Goal: Task Accomplishment & Management: Use online tool/utility

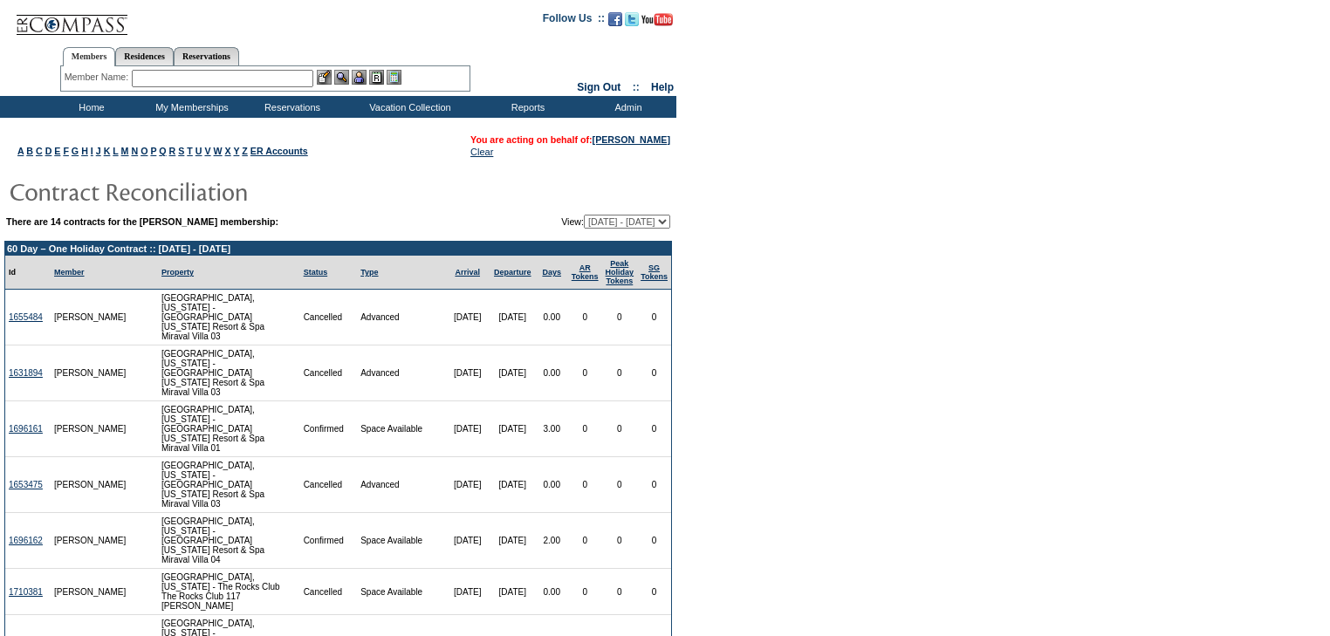
click at [665, 223] on select "[DATE] - [DATE] [DATE] - [DATE] [DATE] - [DATE] [DATE] - [DATE] [DATE] - [DATE]…" at bounding box center [627, 222] width 86 height 14
select select "136807"
click at [584, 215] on select "09/30/15 - 09/30/16 10/01/16 - 09/30/17 10/01/17 - 09/30/18 10/01/18 - 09/30/19…" at bounding box center [627, 222] width 86 height 14
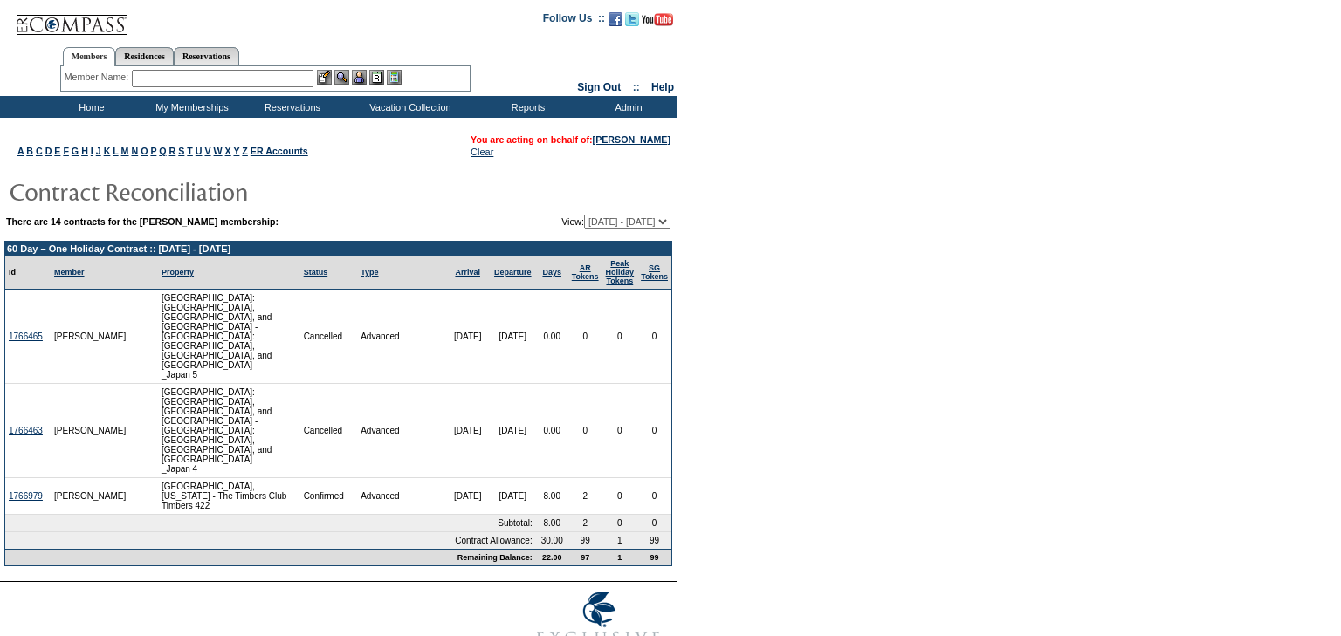
click at [661, 221] on select "[DATE] - [DATE] [DATE] - [DATE] [DATE] - [DATE] [DATE] - [DATE] [DATE] - [DATE]…" at bounding box center [627, 222] width 86 height 14
select select "126356"
click at [584, 215] on select "[DATE] - [DATE] [DATE] - [DATE] [DATE] - [DATE] [DATE] - [DATE] [DATE] - [DATE]…" at bounding box center [627, 222] width 86 height 14
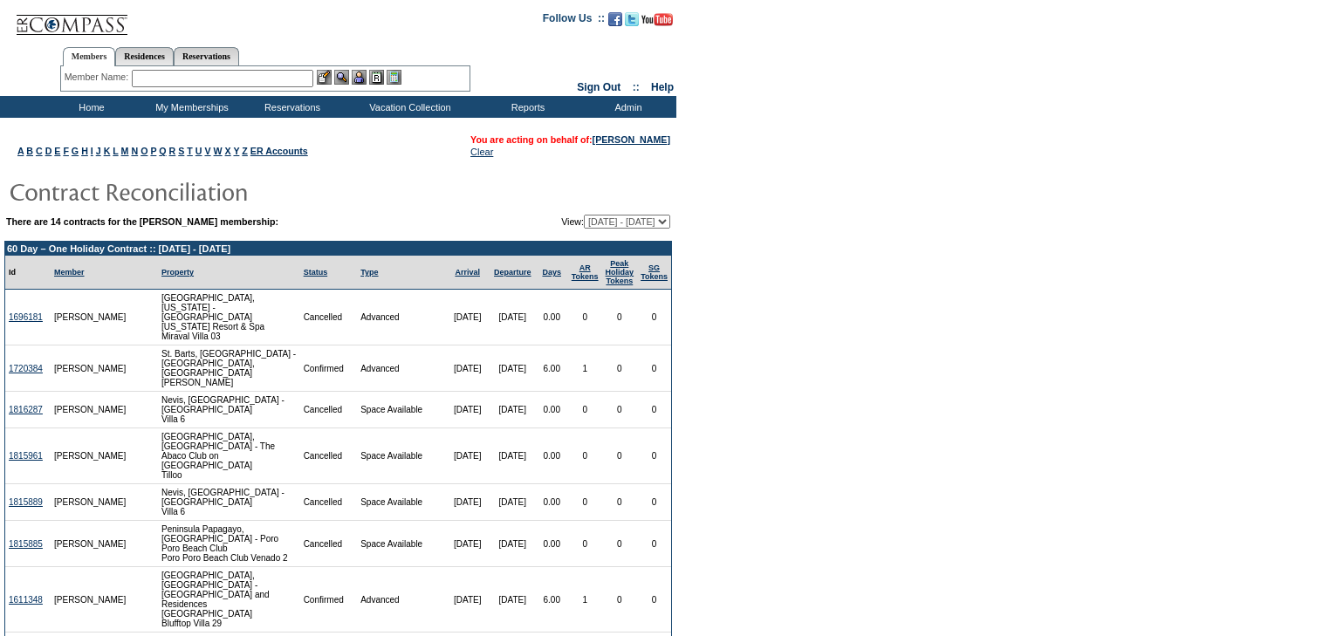
click at [179, 77] on input "text" at bounding box center [223, 78] width 182 height 17
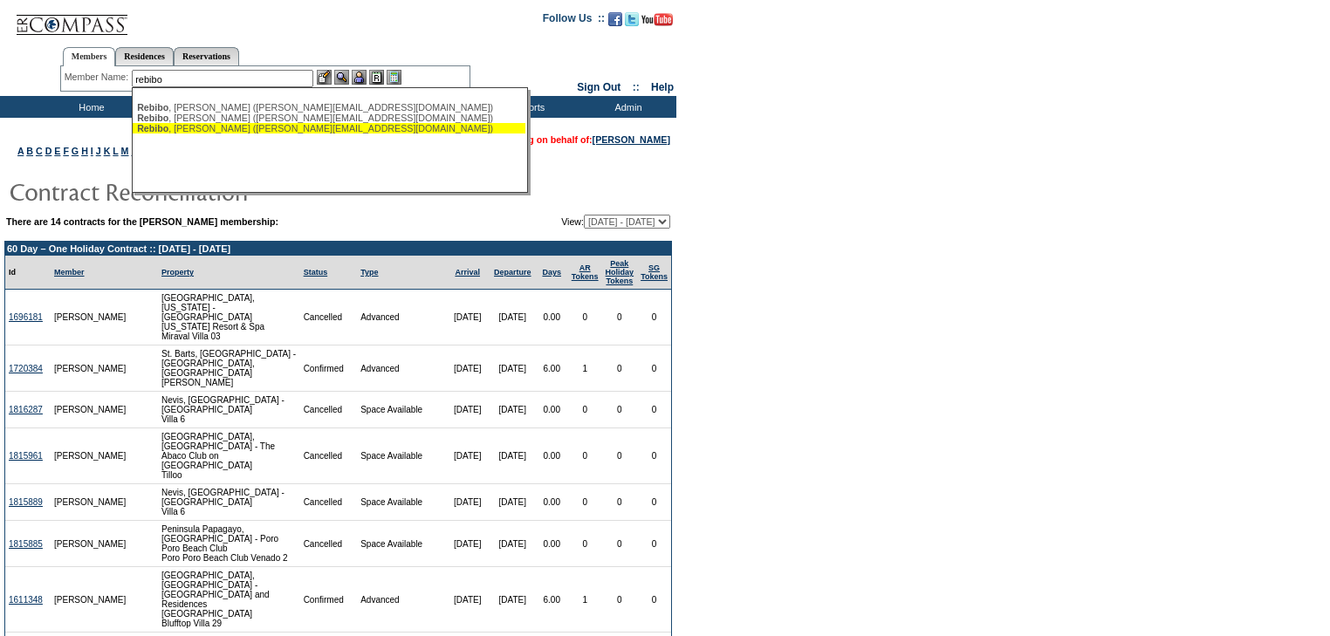
click at [194, 131] on div "Rebibo , Michael (michael@rebiboventures.com)" at bounding box center [329, 128] width 384 height 10
type input "Rebibo, Michael (michael@rebiboventures.com)"
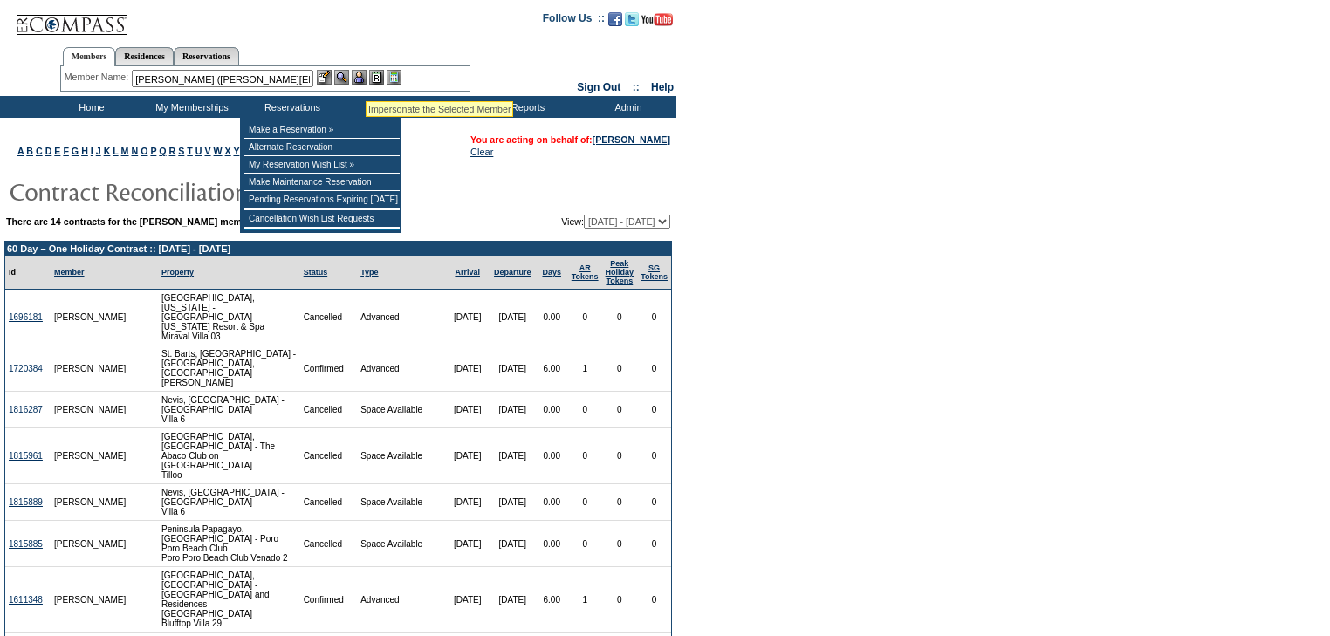
click at [366, 77] on img at bounding box center [359, 77] width 15 height 15
click at [639, 138] on link "[PERSON_NAME]" at bounding box center [632, 139] width 78 height 10
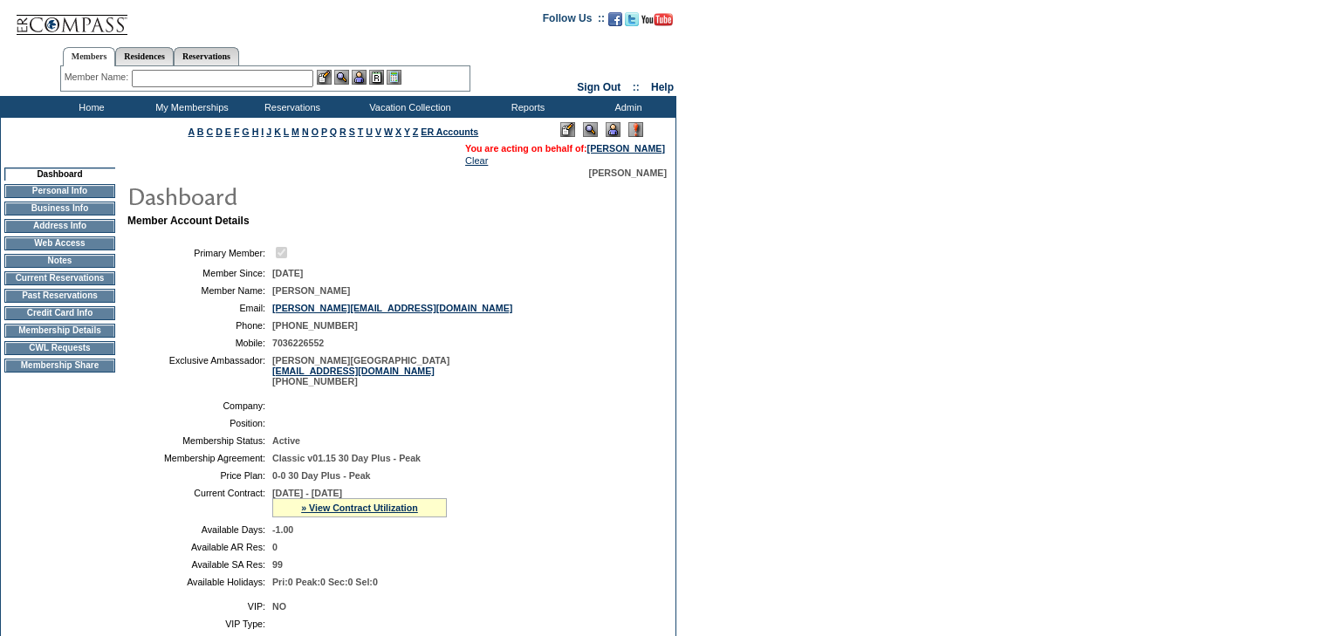
click at [93, 338] on td "Membership Details" at bounding box center [59, 331] width 111 height 14
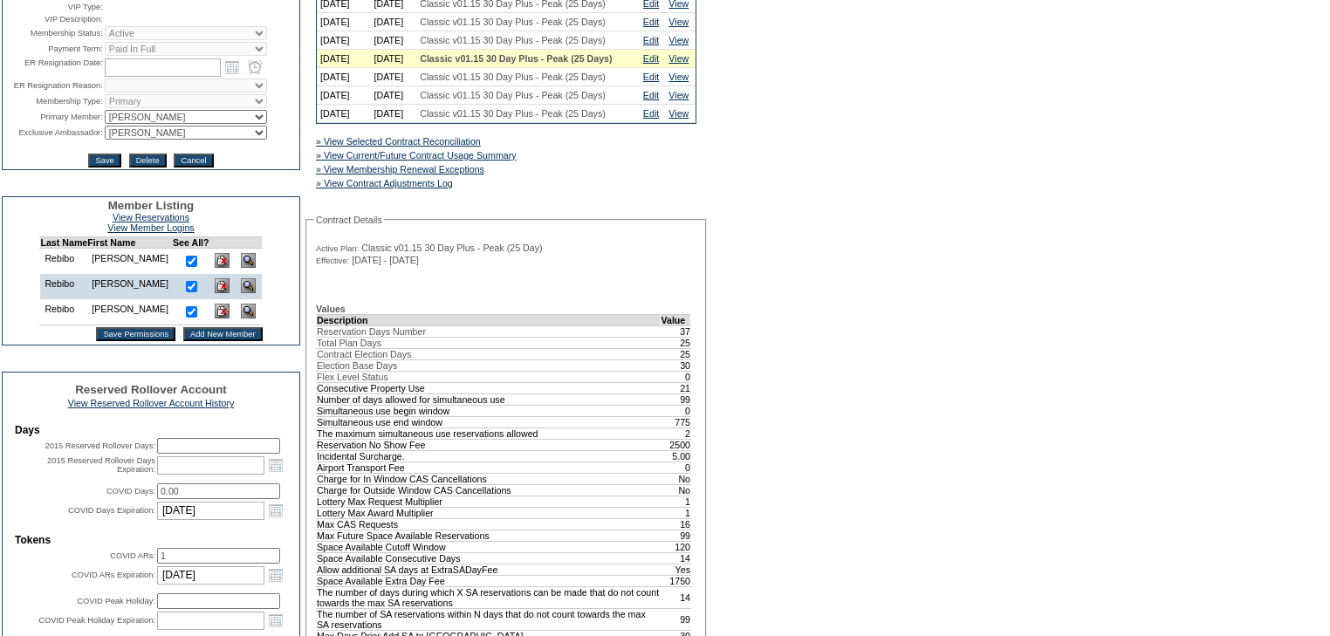
scroll to position [140, 0]
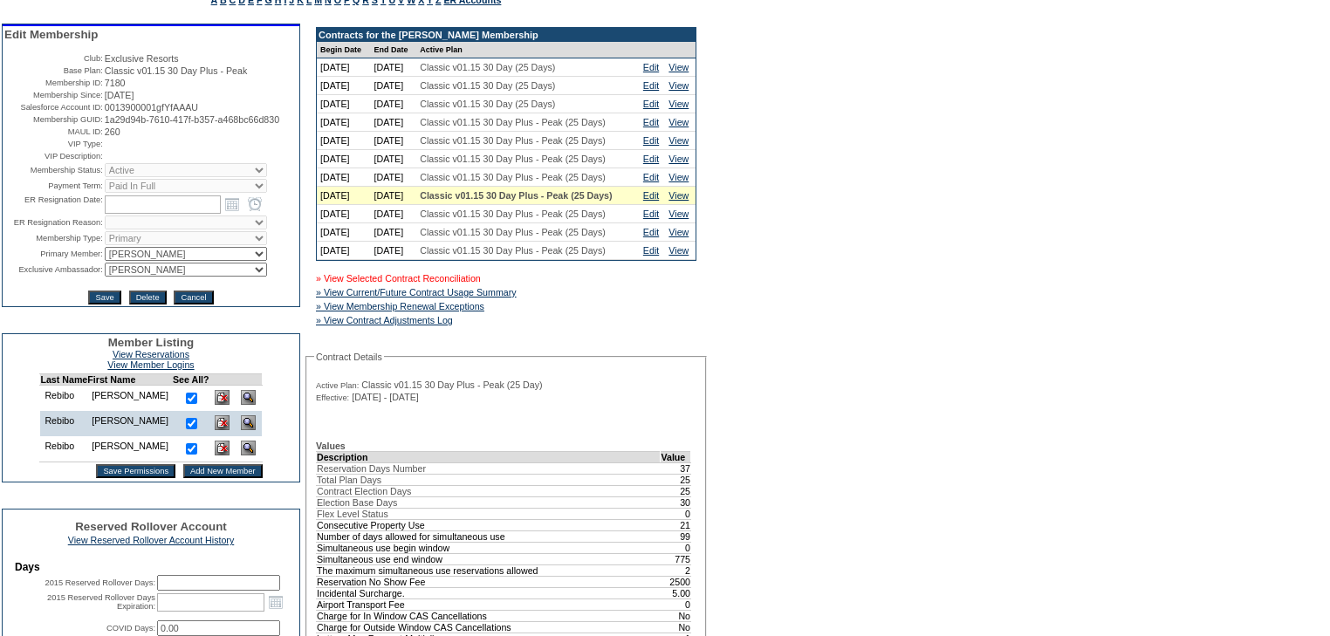
click at [443, 284] on link "» View Selected Contract Reconciliation" at bounding box center [398, 278] width 165 height 10
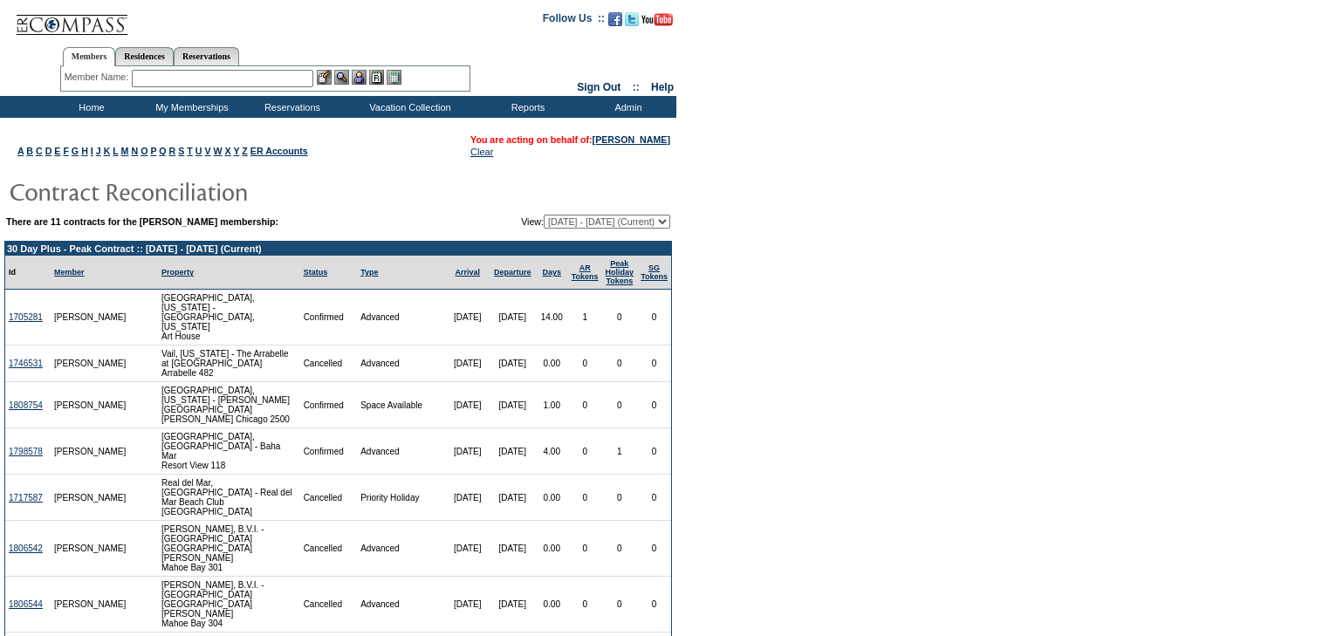
click at [664, 223] on select "[DATE] - [DATE] [DATE] - [DATE] [DATE] - [DATE] [DATE] - [DATE] [DATE] - [DATE]…" at bounding box center [607, 222] width 127 height 14
select select "137322"
click at [544, 215] on select "[DATE] - [DATE] [DATE] - [DATE] [DATE] - [DATE] [DATE] - [DATE] [DATE] - [DATE]…" at bounding box center [607, 222] width 127 height 14
